Goal: Find specific page/section: Find specific page/section

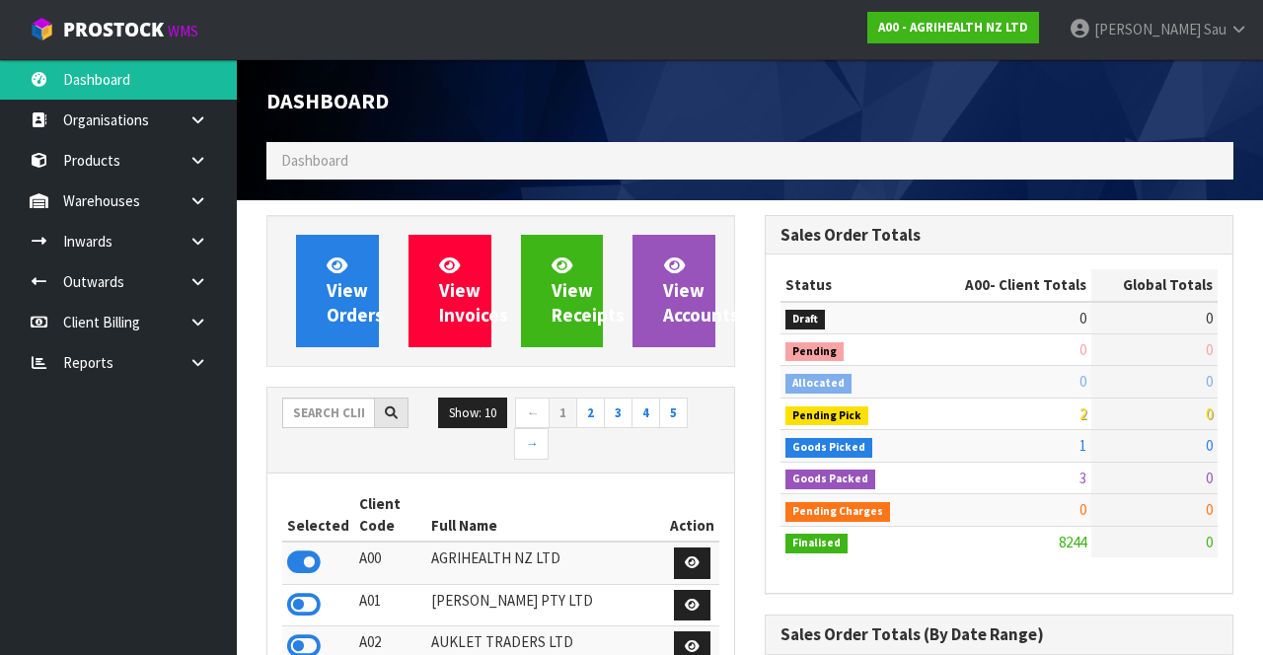
scroll to position [1634, 497]
click at [994, 41] on link "A00 - AGRIHEALTH NZ LTD" at bounding box center [953, 28] width 172 height 32
click at [1018, 36] on link "A00 - AGRIHEALTH NZ LTD" at bounding box center [953, 28] width 172 height 32
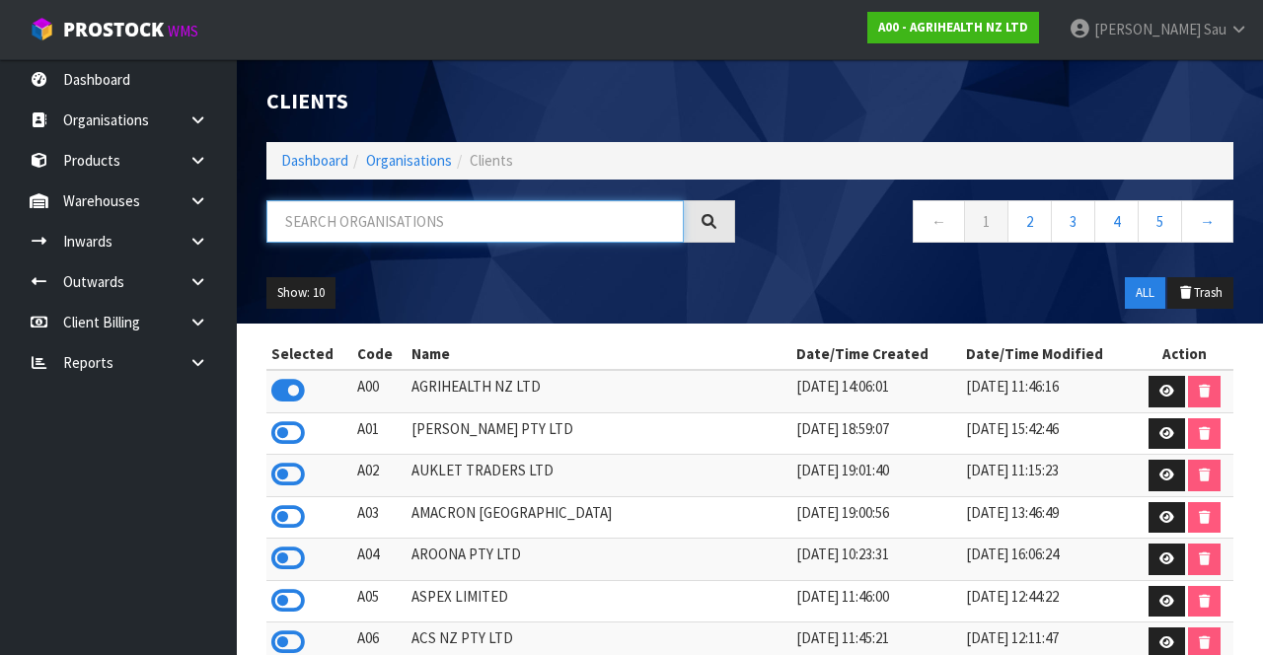
click at [524, 224] on input "text" at bounding box center [474, 221] width 417 height 42
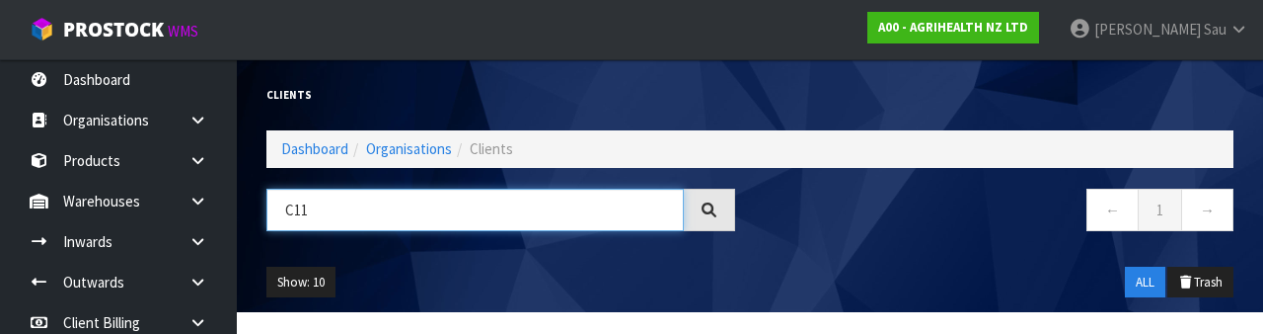
type input "C11"
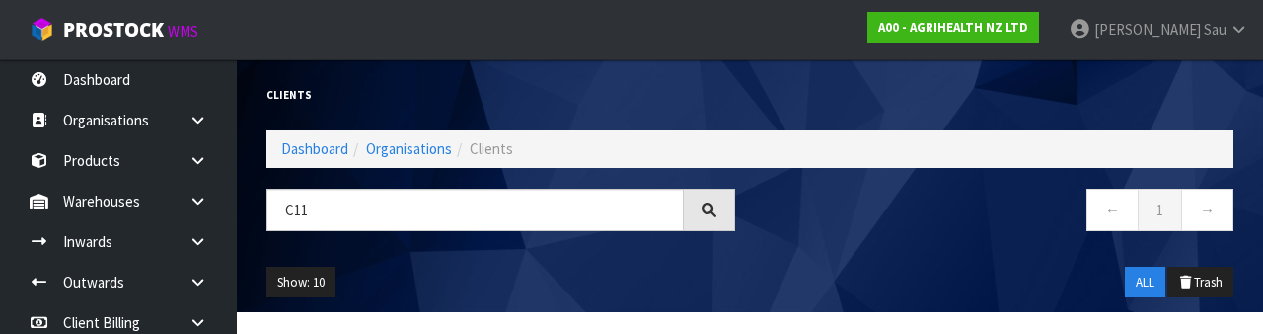
click at [833, 261] on div "Show: 10 5 10 25 50 ALL Trash" at bounding box center [750, 282] width 997 height 61
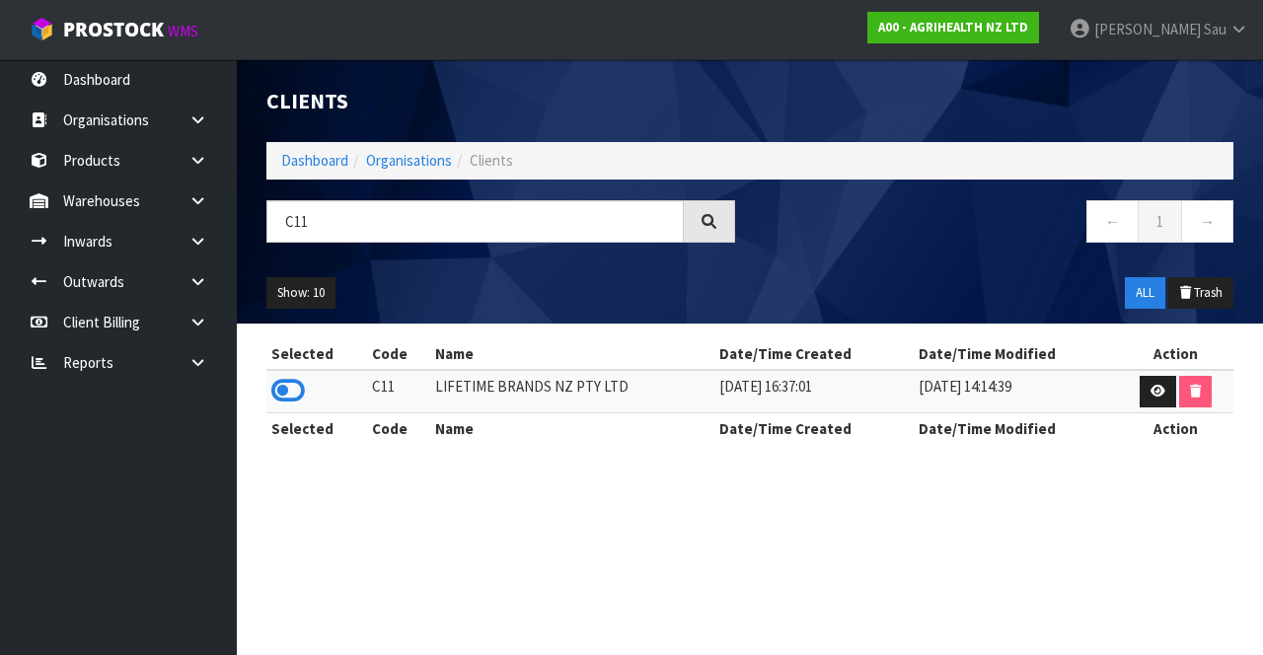
click at [302, 385] on icon at bounding box center [288, 391] width 34 height 30
click at [195, 199] on icon at bounding box center [197, 200] width 19 height 15
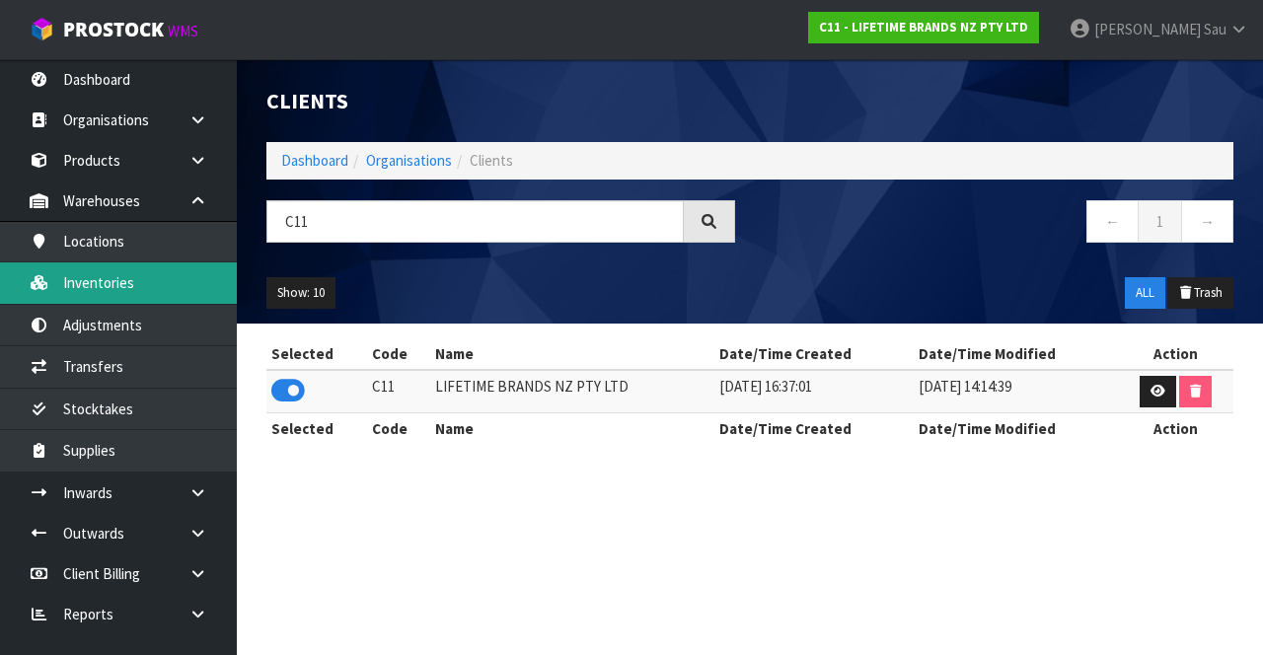
click at [181, 293] on link "Inventories" at bounding box center [118, 282] width 237 height 40
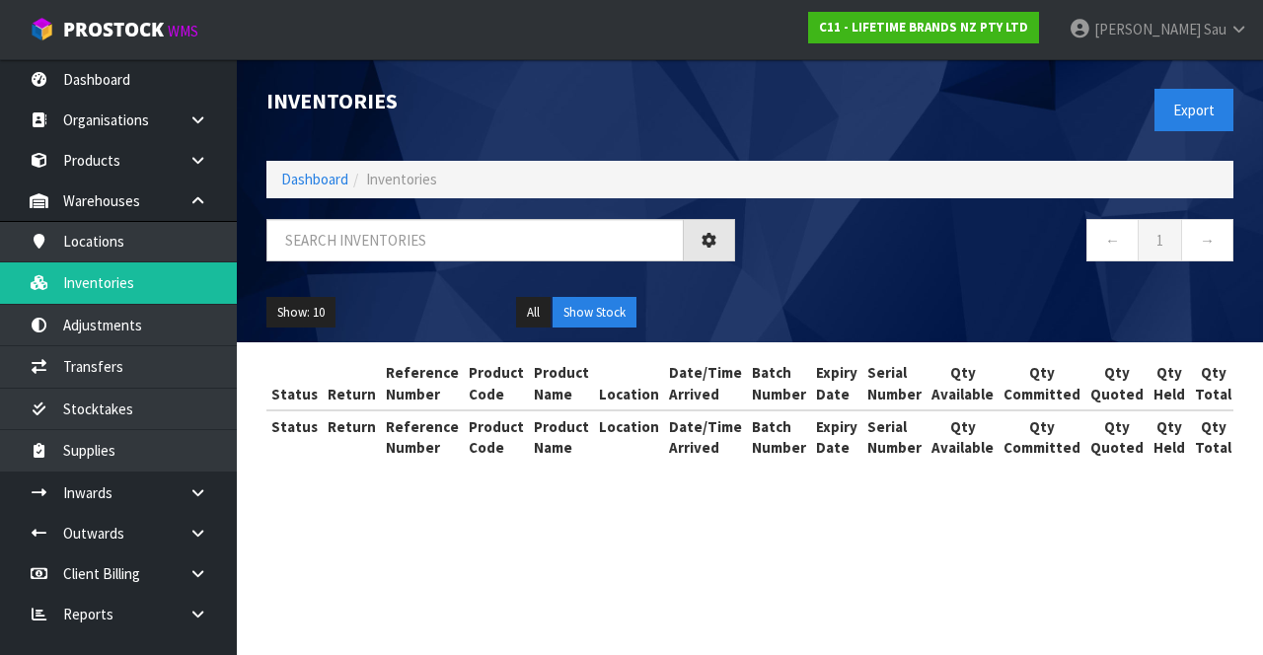
click at [190, 248] on div "Inventories Export Dashboard Inventories ← 1 → Show: 10 5 10 25 50 All Show Sto…" at bounding box center [631, 249] width 1263 height 499
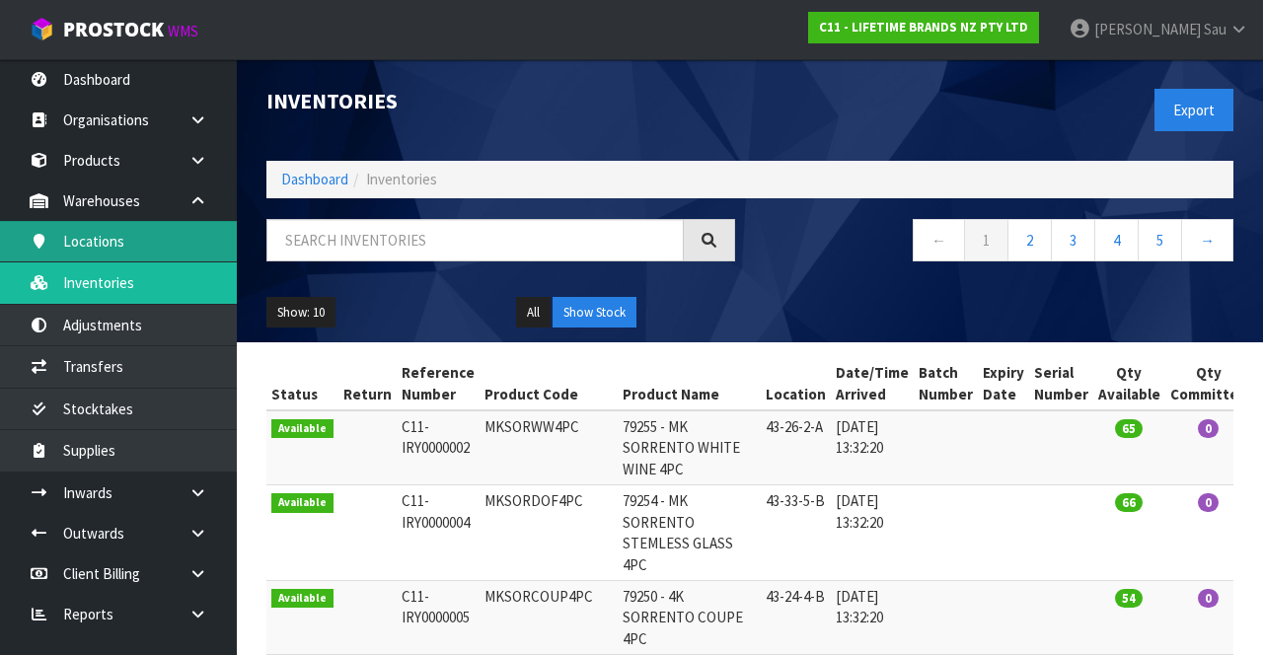
click at [171, 245] on link "Locations" at bounding box center [118, 241] width 237 height 40
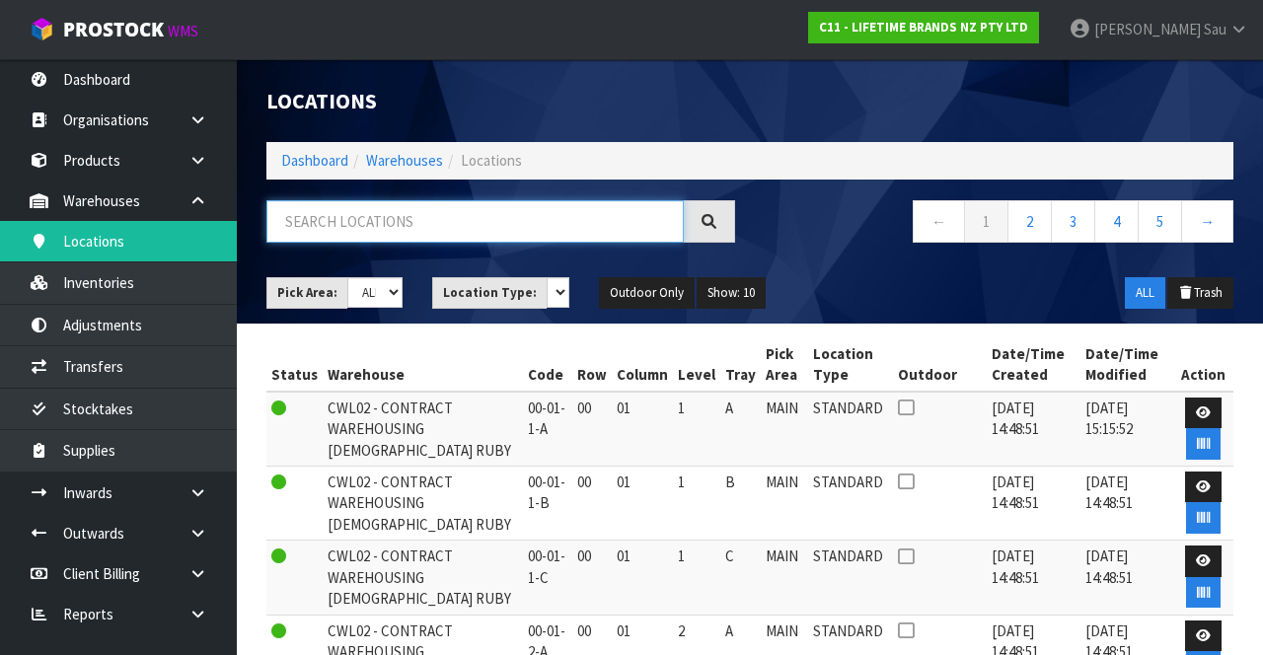
click at [416, 229] on input "text" at bounding box center [474, 221] width 417 height 42
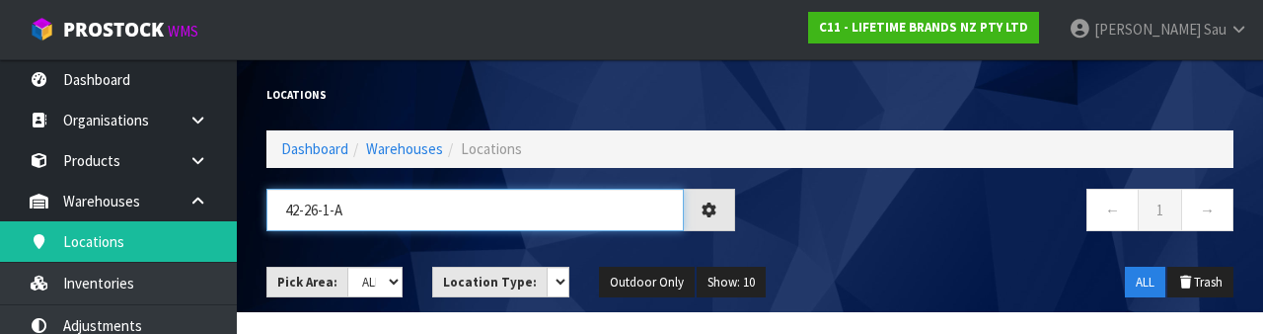
type input "42-26-1-A"
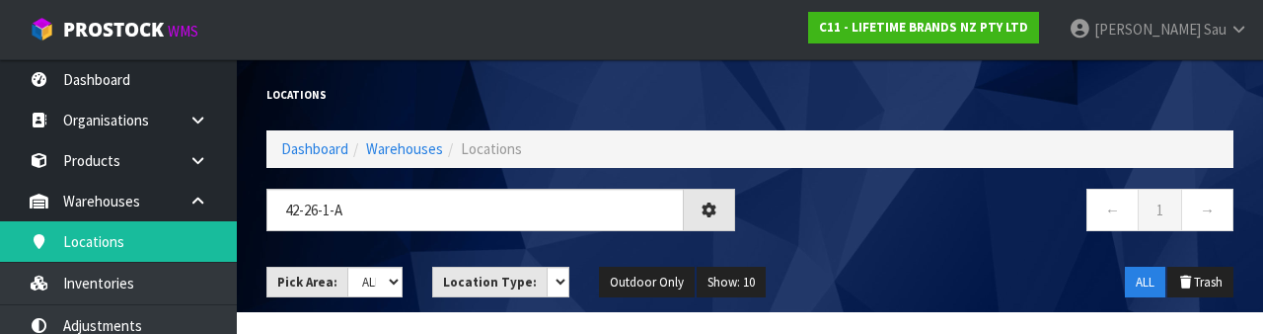
click at [884, 245] on div "← 1 →" at bounding box center [999, 219] width 498 height 63
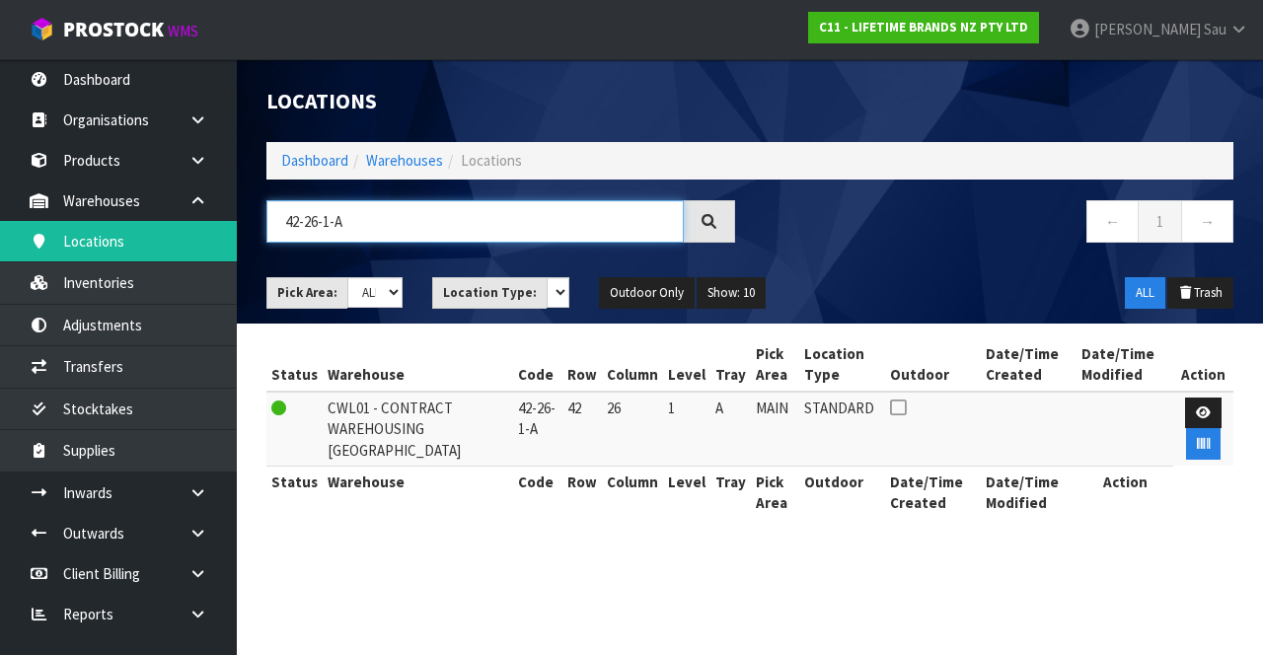
click at [357, 238] on input "42-26-1-A" at bounding box center [474, 221] width 417 height 42
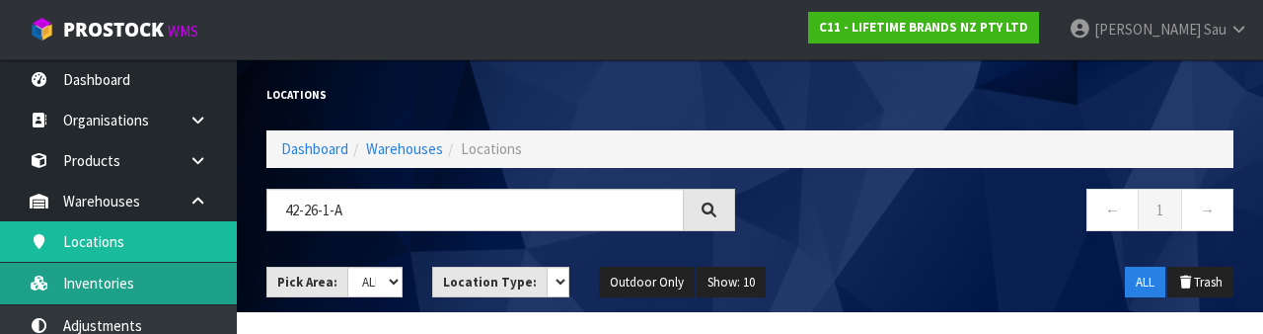
click at [168, 294] on link "Inventories" at bounding box center [118, 282] width 237 height 40
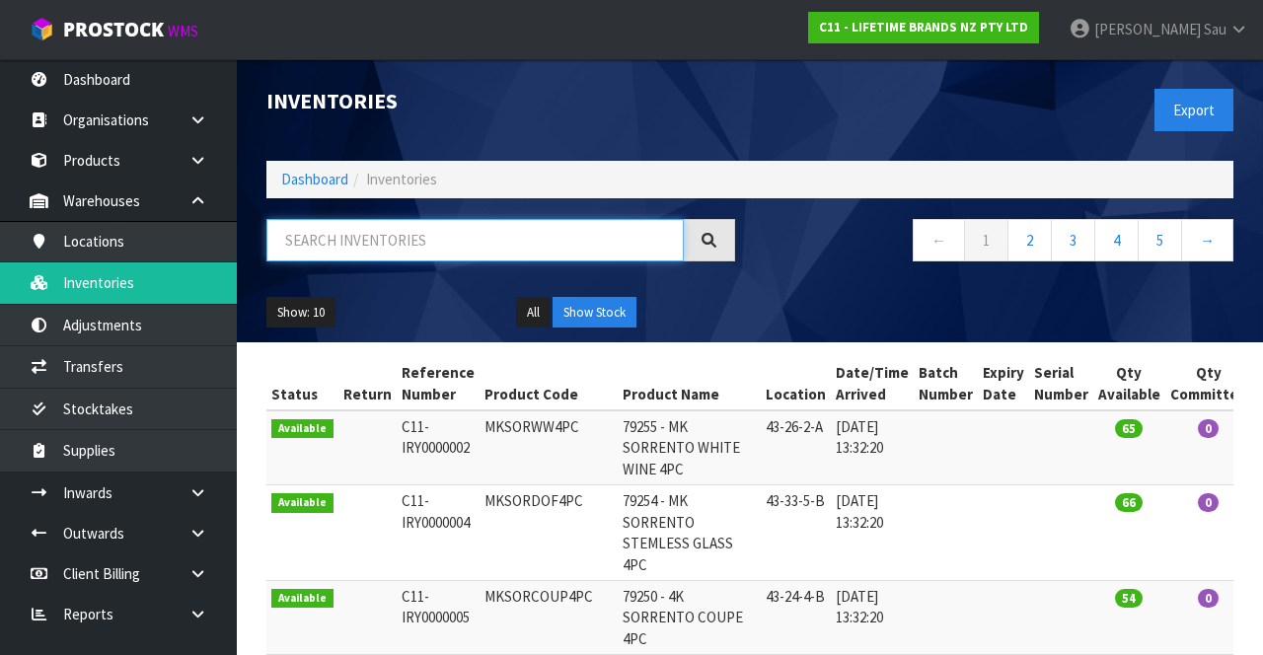
paste input "42-26-1-A"
type input "42-26-1-A"
click at [833, 288] on div "Show: 10 5 10 25 50 All Show Stock" at bounding box center [750, 312] width 997 height 61
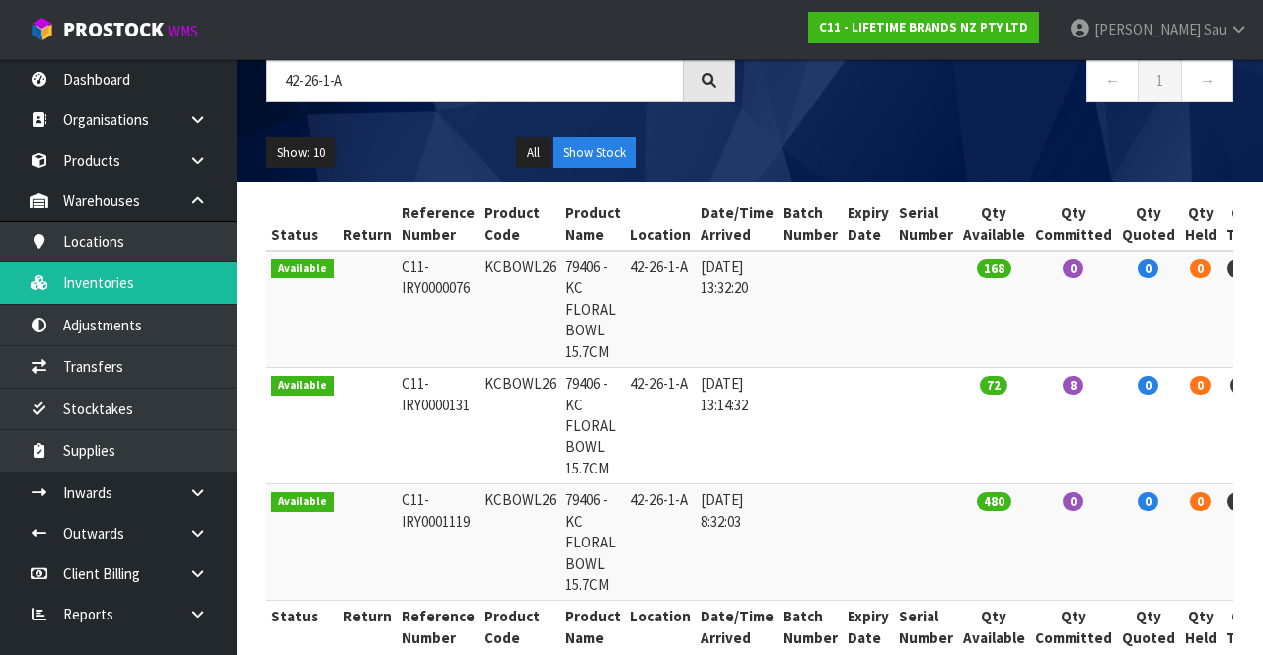
scroll to position [191, 0]
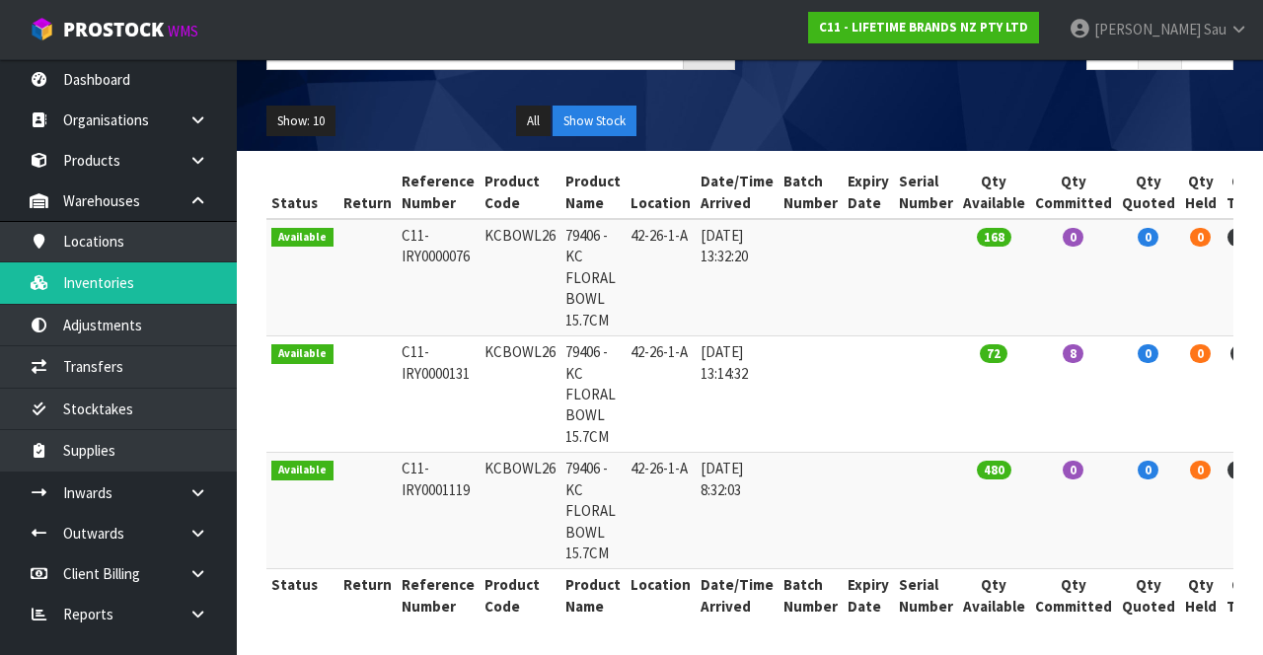
click at [1223, 37] on span "Sau" at bounding box center [1215, 29] width 23 height 19
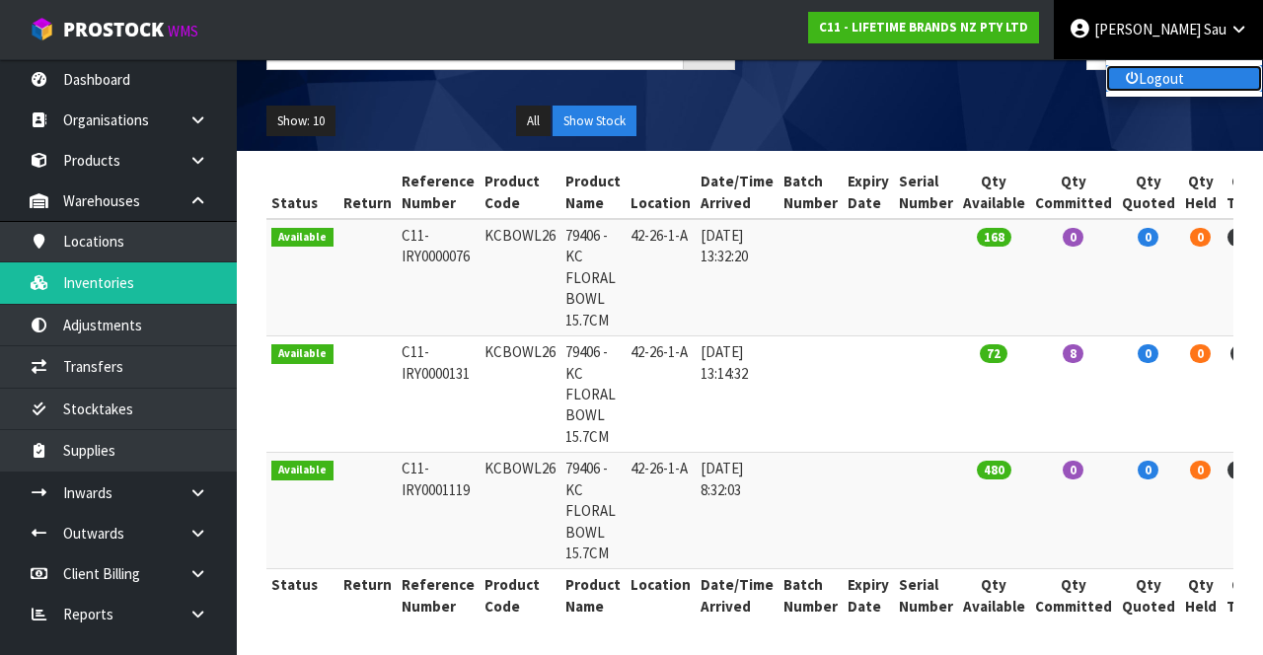
click at [1204, 88] on link "Logout" at bounding box center [1184, 78] width 156 height 27
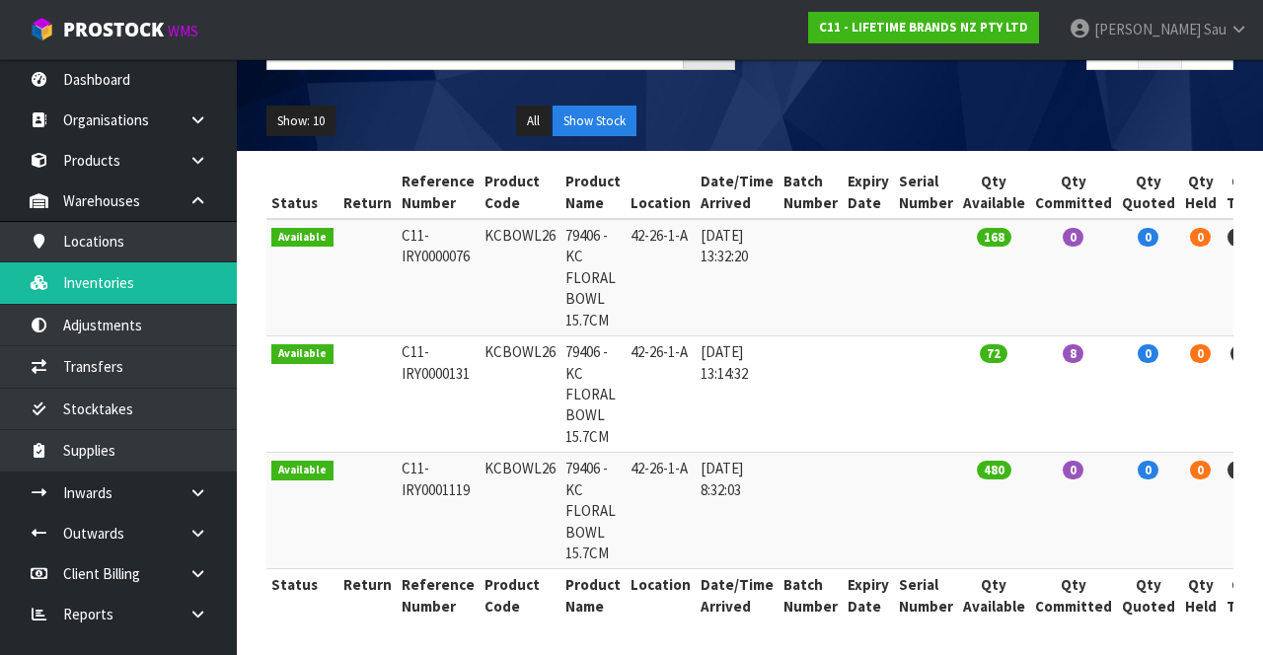
click at [1202, 43] on link "[PERSON_NAME]" at bounding box center [1158, 29] width 209 height 59
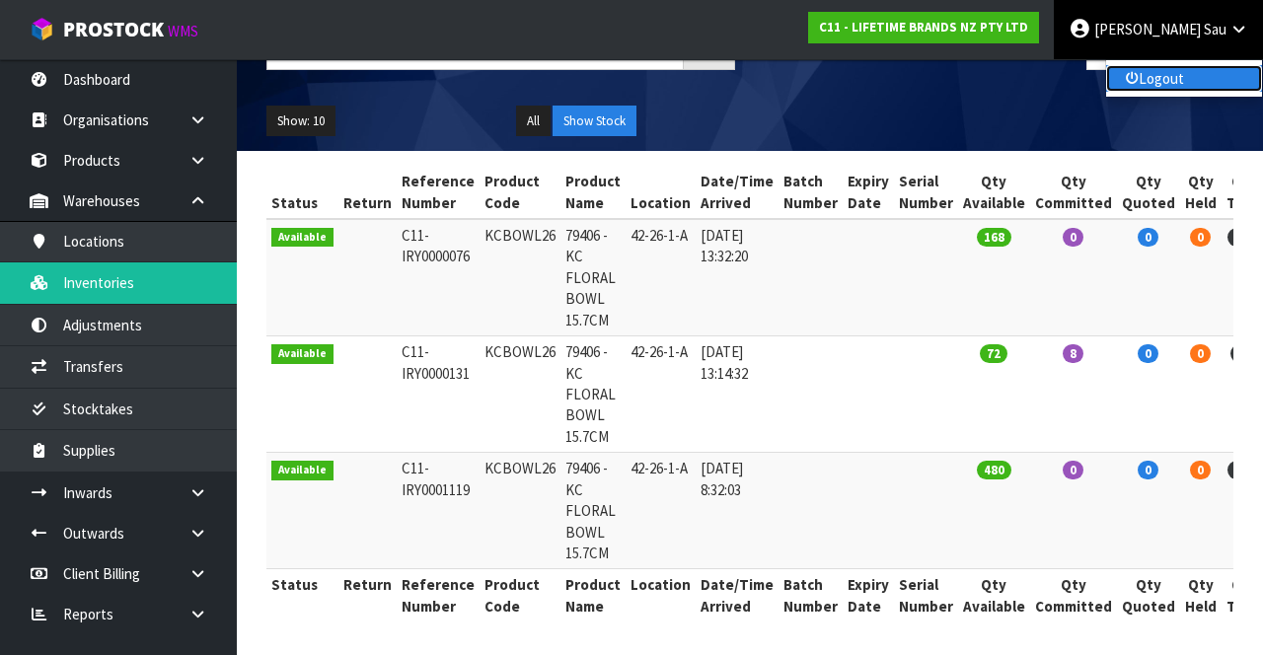
click at [1202, 90] on link "Logout" at bounding box center [1184, 78] width 156 height 27
